Goal: Information Seeking & Learning: Learn about a topic

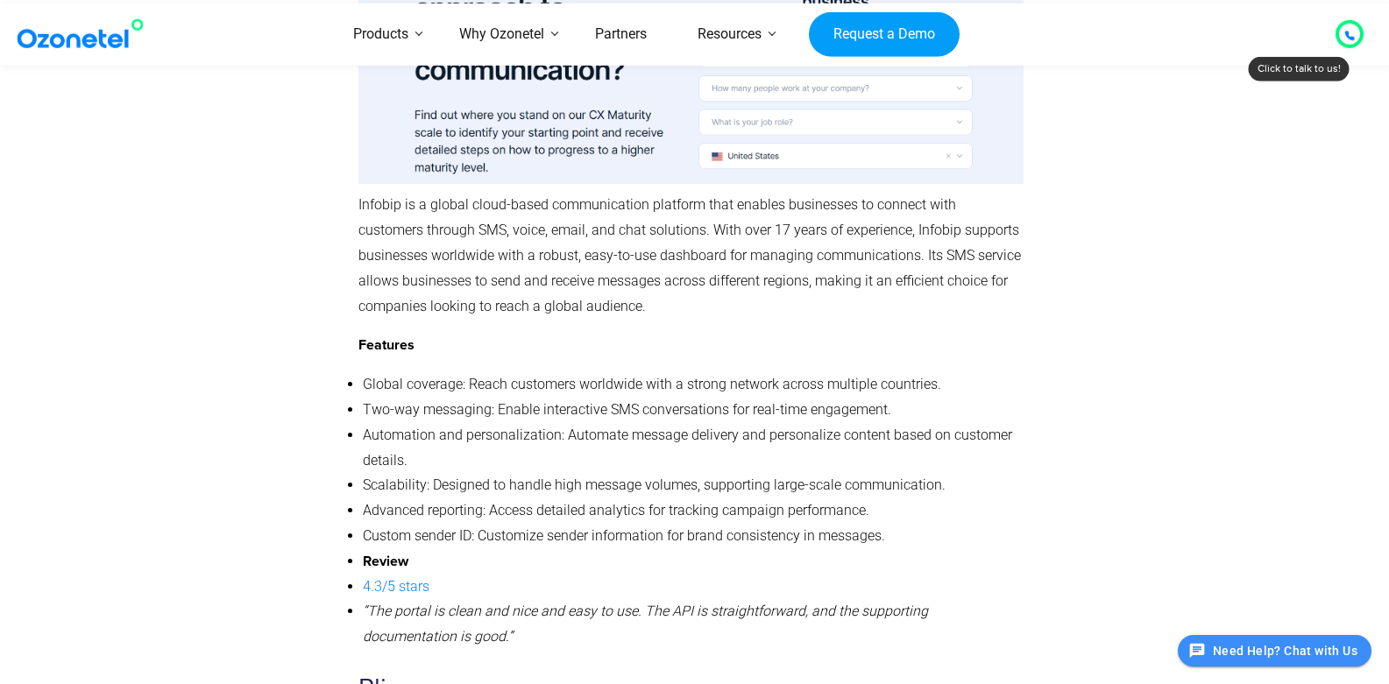
scroll to position [5508, 0]
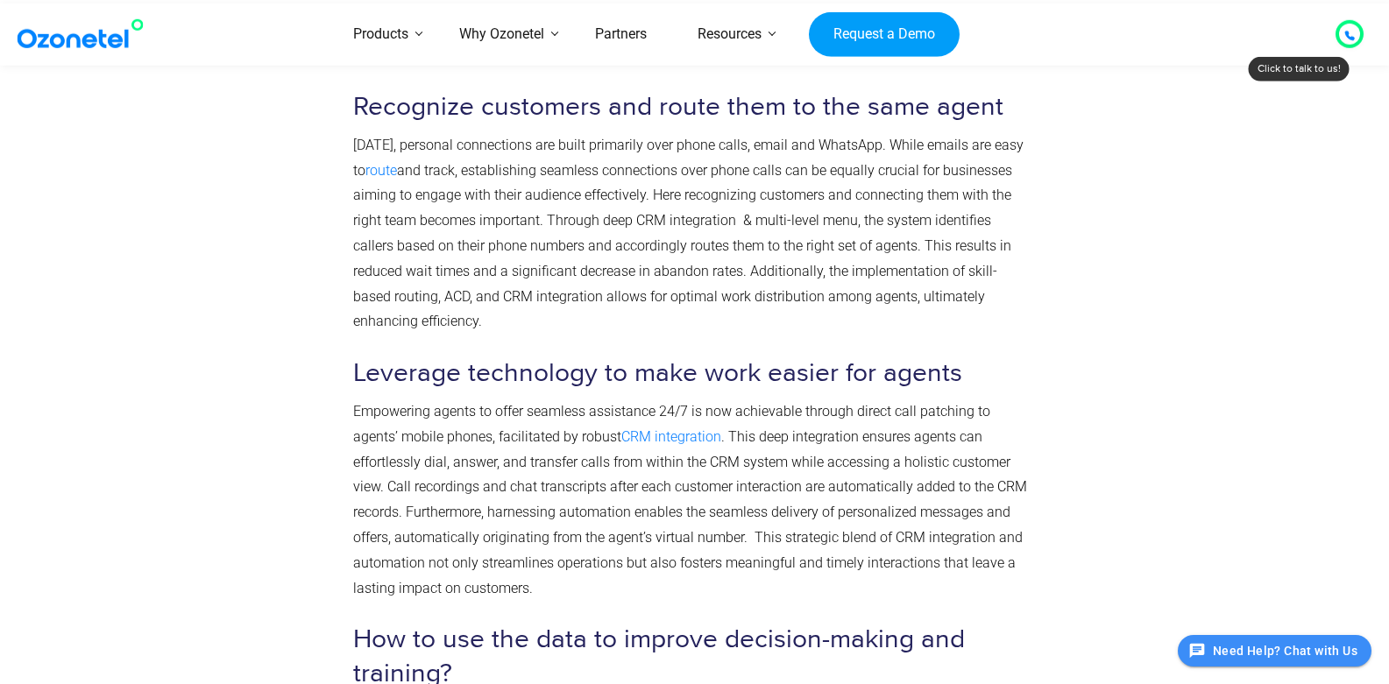
scroll to position [3478, 0]
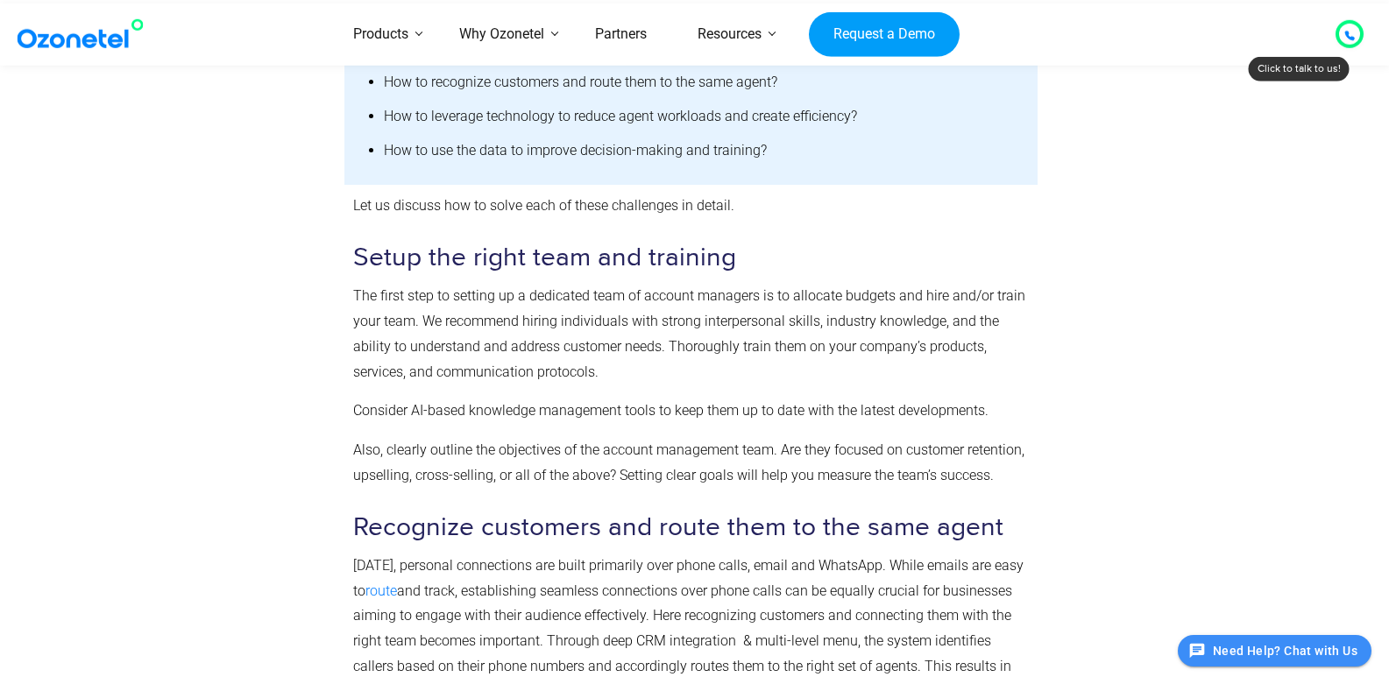
click at [718, 308] on p "The first step to setting up a dedicated team of account managers is to allocat…" at bounding box center [691, 334] width 676 height 101
drag, startPoint x: 528, startPoint y: 276, endPoint x: 755, endPoint y: 279, distance: 226.9
click at [755, 287] on span "The first step to setting up a dedicated team of account managers is to allocat…" at bounding box center [689, 333] width 672 height 92
copy span "dedicated team of account managers"
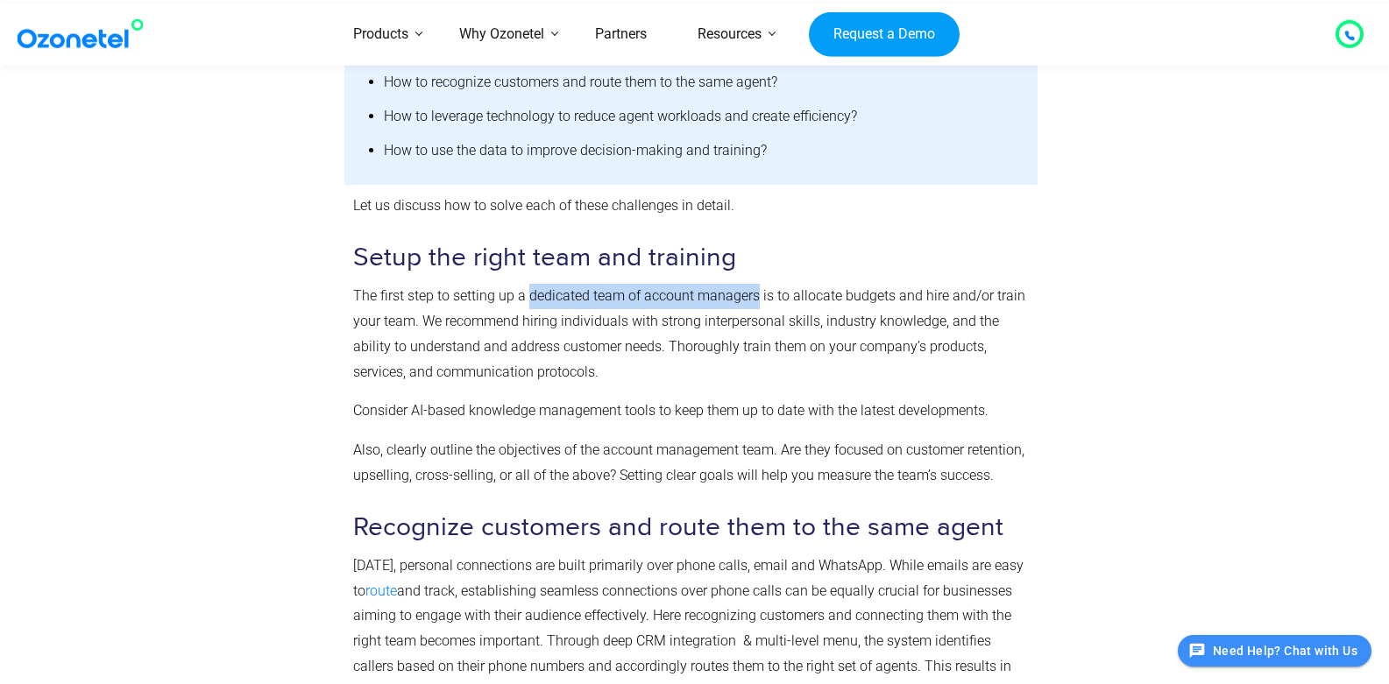
click at [671, 287] on span "The first step to setting up a dedicated team of account managers is to allocat…" at bounding box center [689, 333] width 672 height 92
click at [575, 287] on span "The first step to setting up a dedicated team of account managers is to allocat…" at bounding box center [689, 333] width 672 height 92
click at [633, 287] on span "The first step to setting up a dedicated team of account managers is to allocat…" at bounding box center [689, 333] width 672 height 92
click at [663, 287] on span "The first step to setting up a dedicated team of account managers is to allocat…" at bounding box center [689, 333] width 672 height 92
click at [738, 287] on span "The first step to setting up a dedicated team of account managers is to allocat…" at bounding box center [689, 333] width 672 height 92
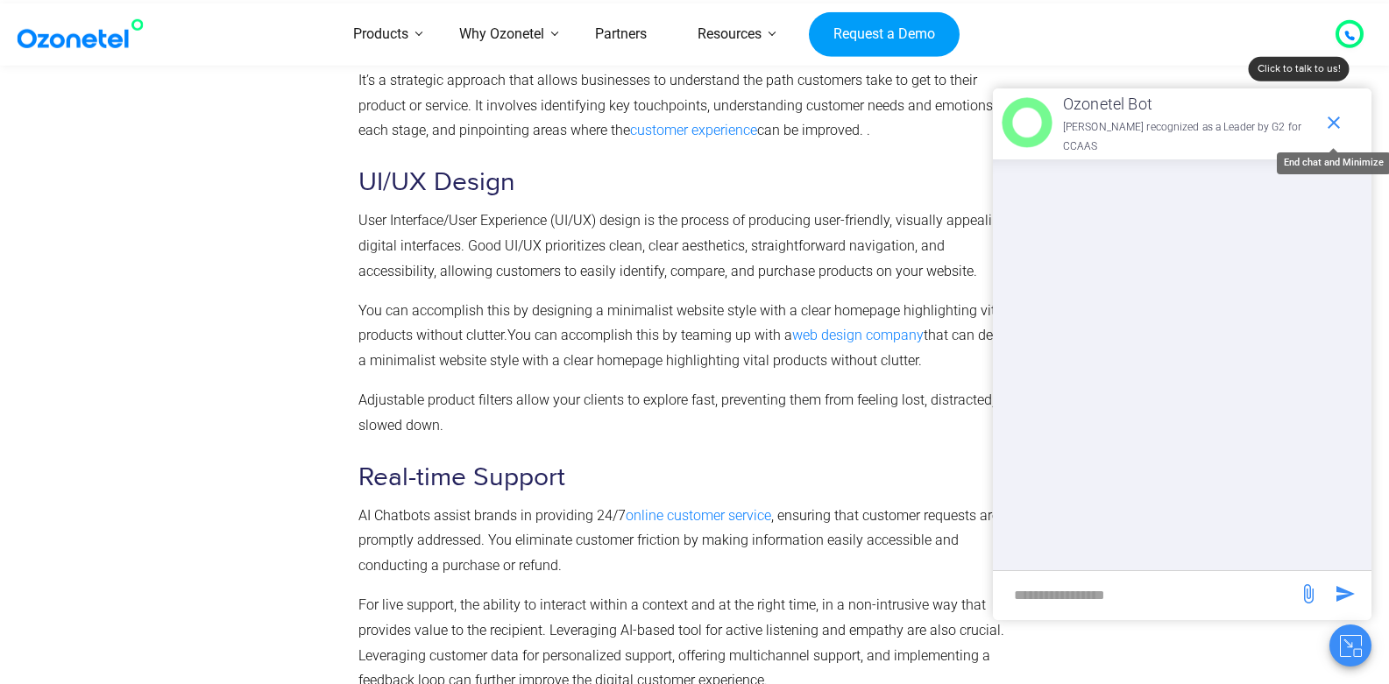
click at [1325, 124] on icon "end chat or minimize" at bounding box center [1333, 122] width 21 height 21
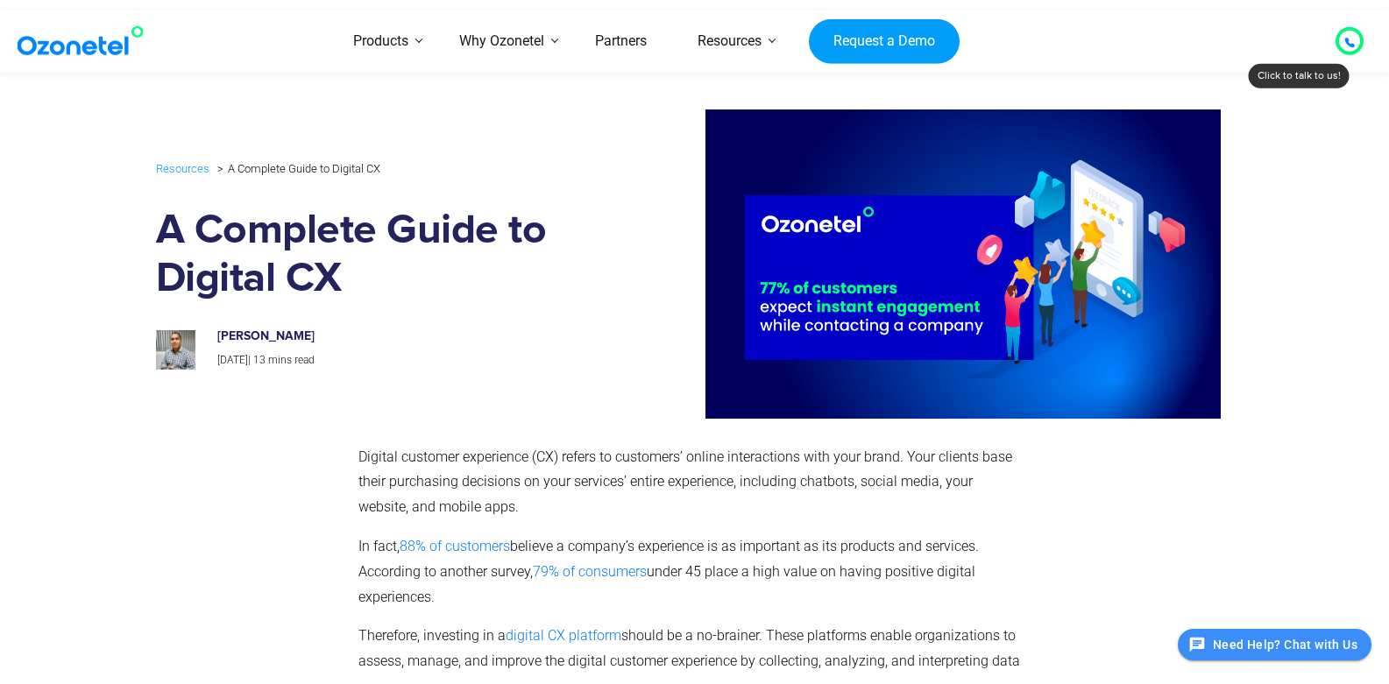
scroll to position [2068, 0]
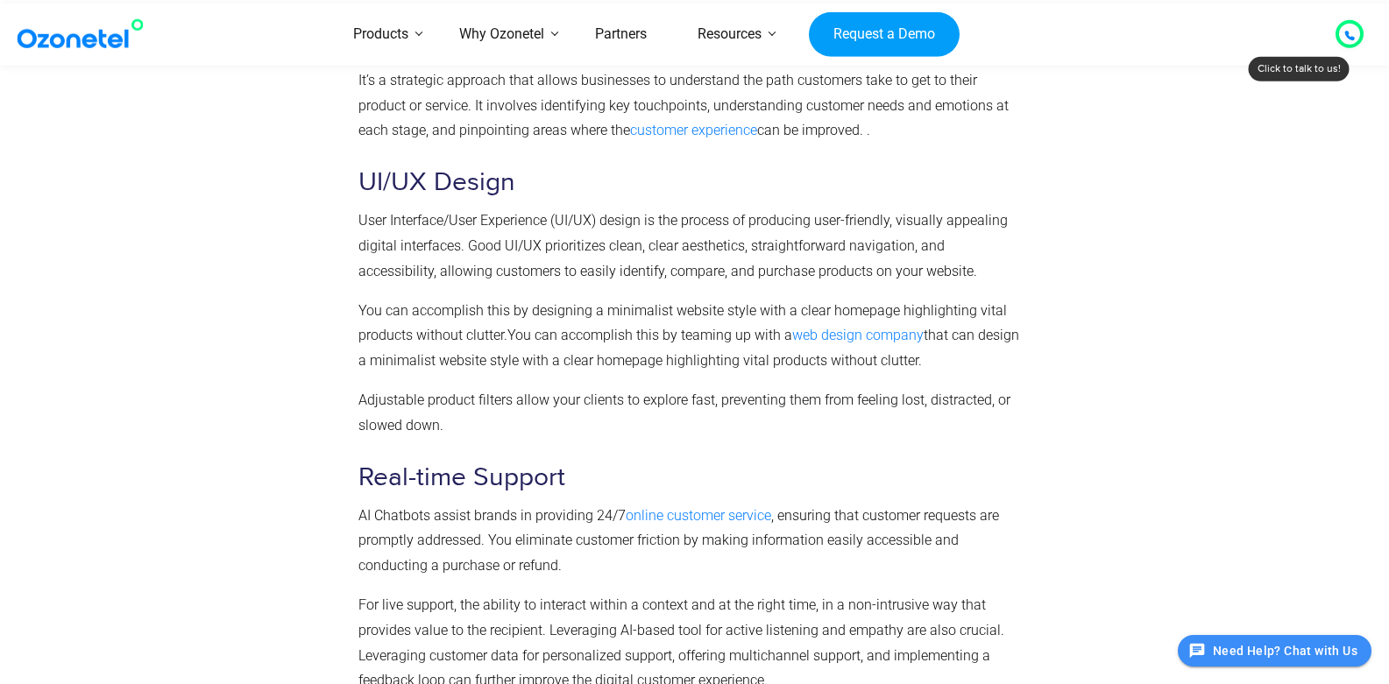
click at [410, 216] on span "User Interface/User Experience (UI/UX) design is the process of producing user-…" at bounding box center [682, 245] width 649 height 67
drag, startPoint x: 643, startPoint y: 221, endPoint x: 548, endPoint y: 222, distance: 94.6
click at [548, 222] on span "User Interface/User Experience (UI/UX) design is the process of producing user-…" at bounding box center [682, 245] width 649 height 67
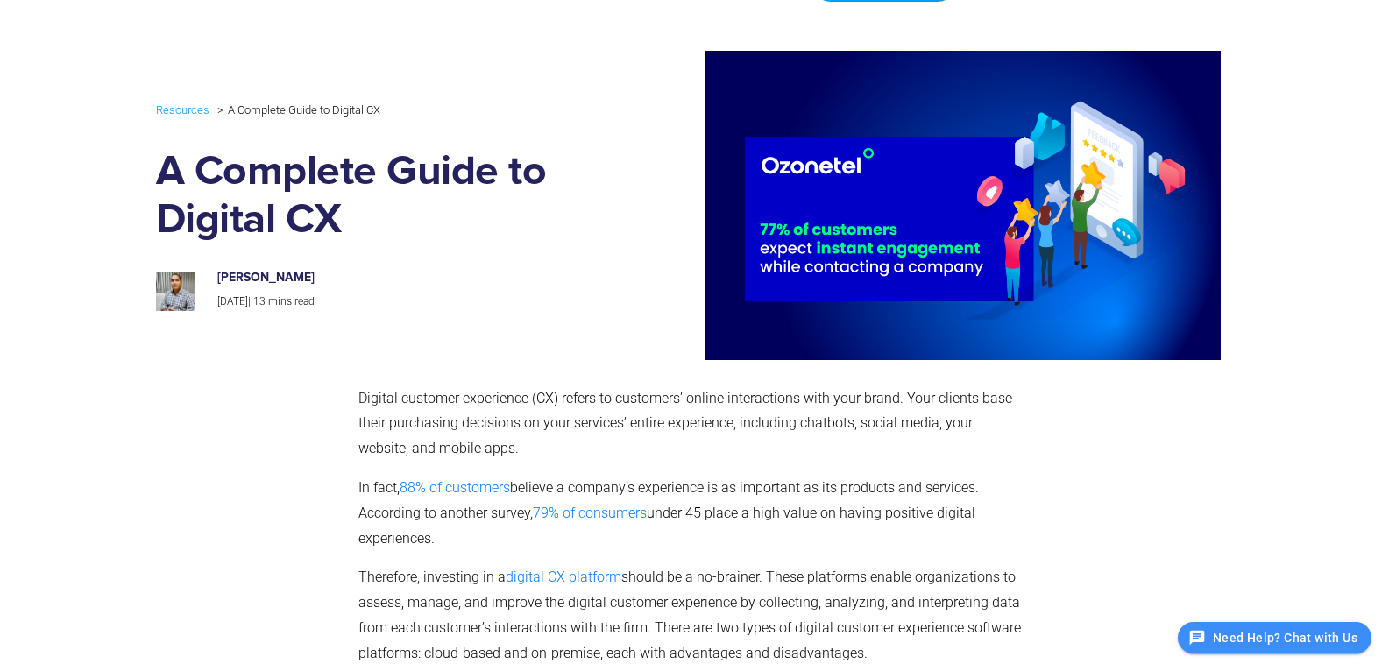
scroll to position [0, 0]
